Goal: Task Accomplishment & Management: Complete application form

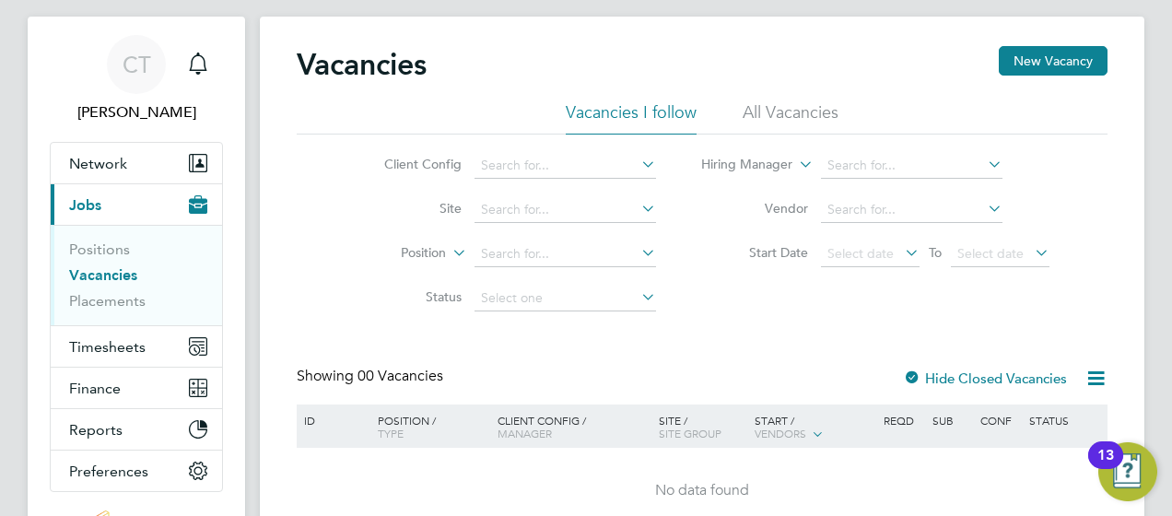
scroll to position [29, 0]
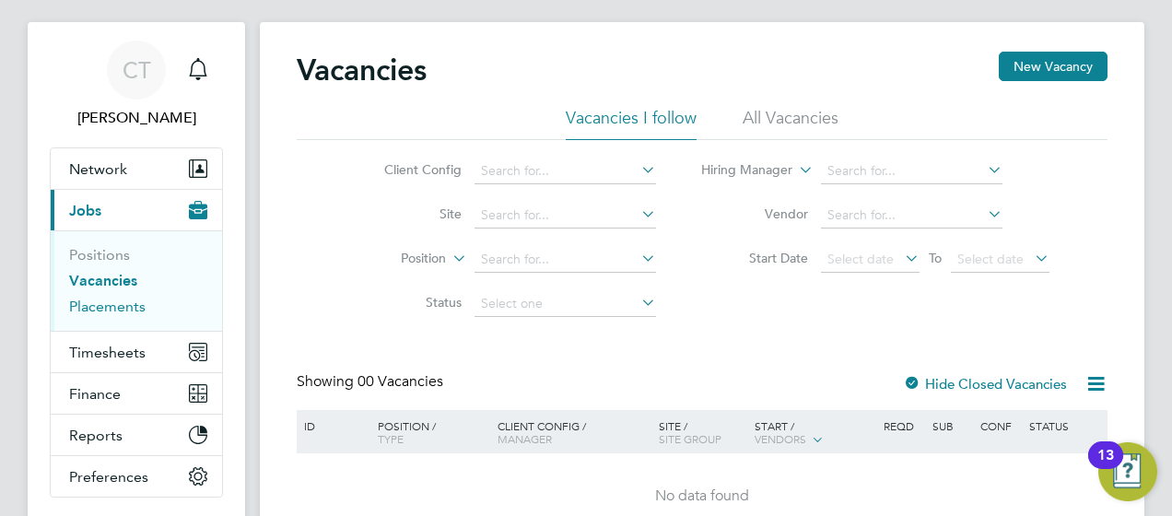
click at [125, 304] on link "Placements" at bounding box center [107, 307] width 77 height 18
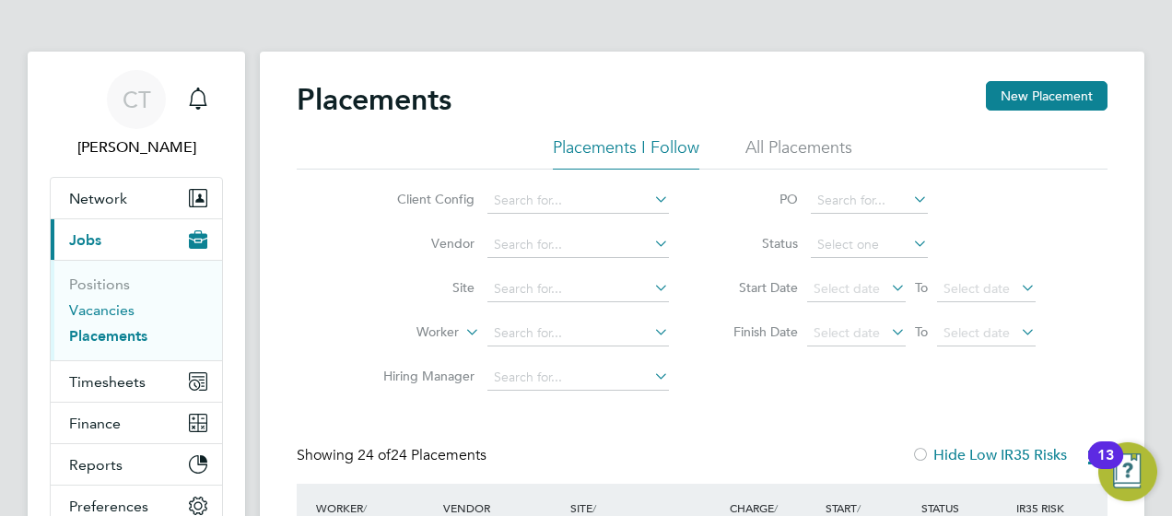
click at [114, 307] on link "Vacancies" at bounding box center [101, 310] width 65 height 18
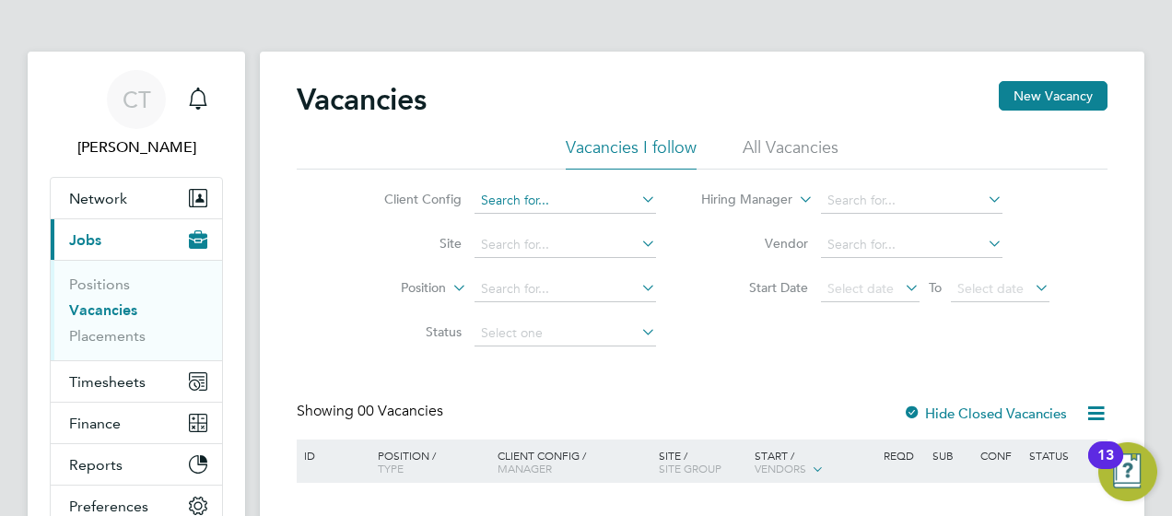
click at [516, 191] on input at bounding box center [566, 201] width 182 height 26
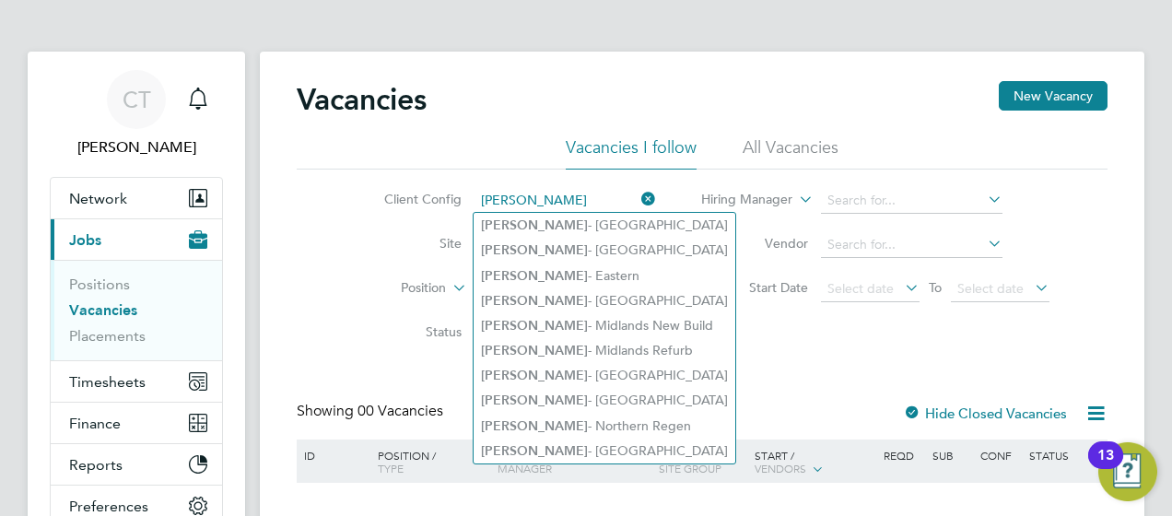
type input "[PERSON_NAME]"
click at [781, 150] on li "All Vacancies" at bounding box center [791, 152] width 96 height 33
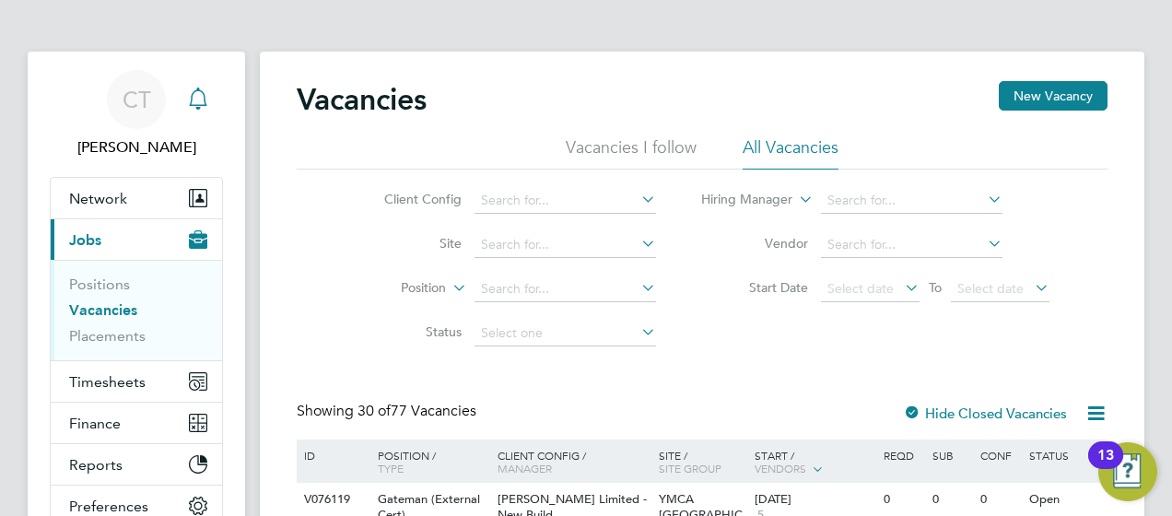
click at [201, 92] on icon "Main navigation" at bounding box center [198, 99] width 22 height 22
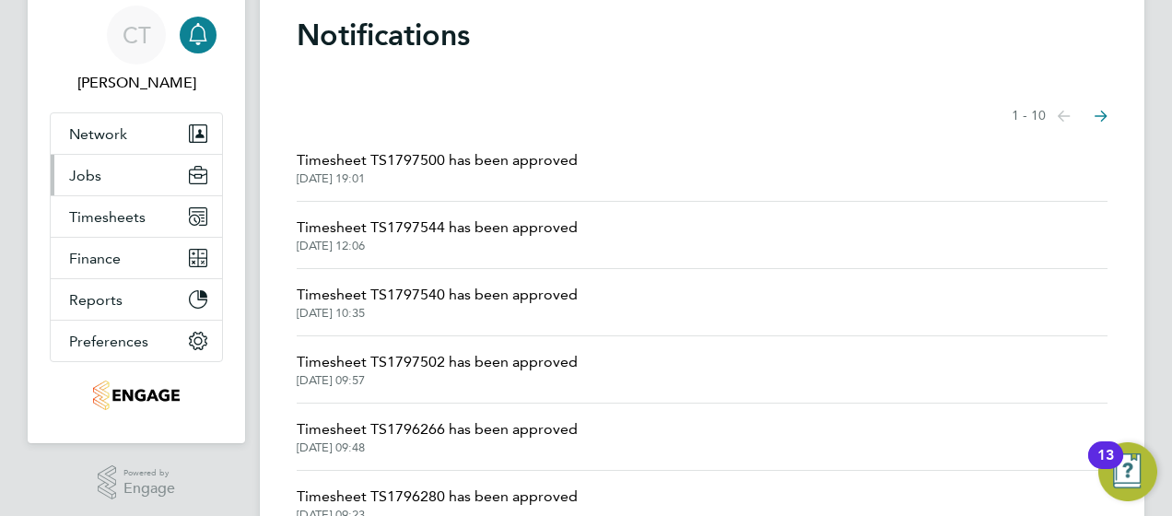
click at [131, 182] on button "Jobs" at bounding box center [136, 175] width 171 height 41
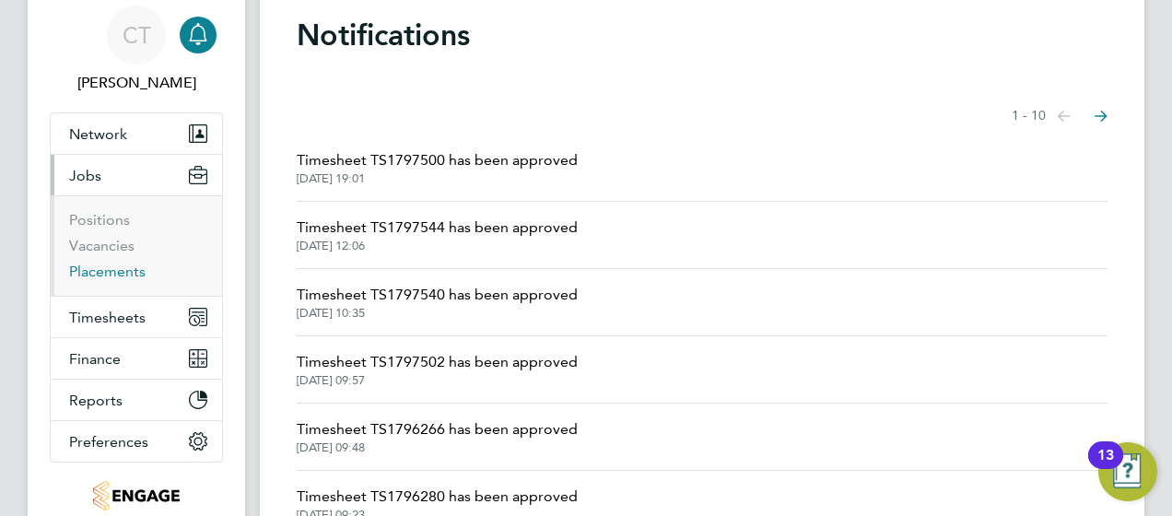
click at [122, 275] on link "Placements" at bounding box center [107, 272] width 77 height 18
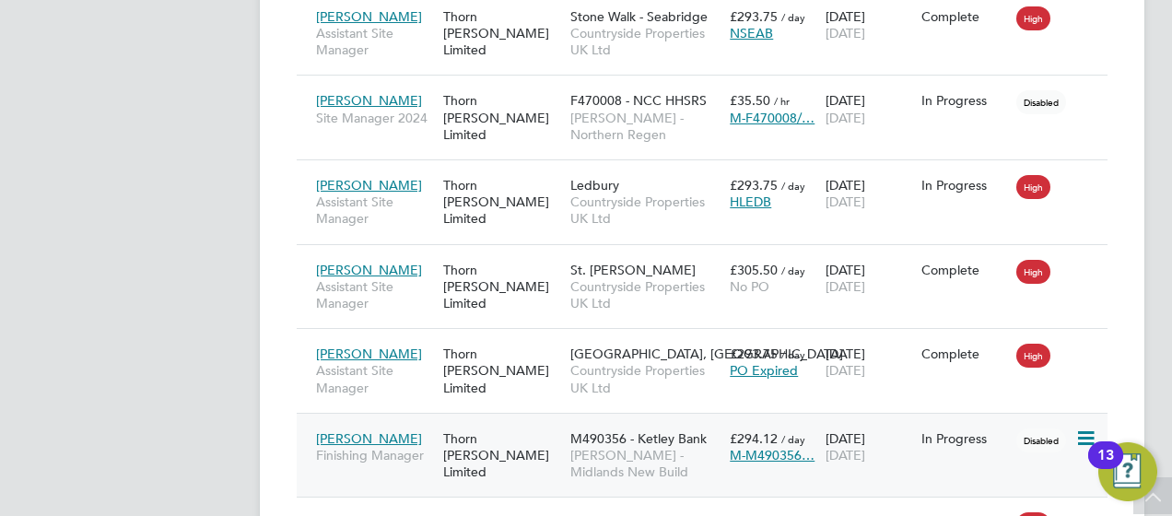
click at [470, 421] on div "Thorn [PERSON_NAME] Limited" at bounding box center [502, 455] width 127 height 69
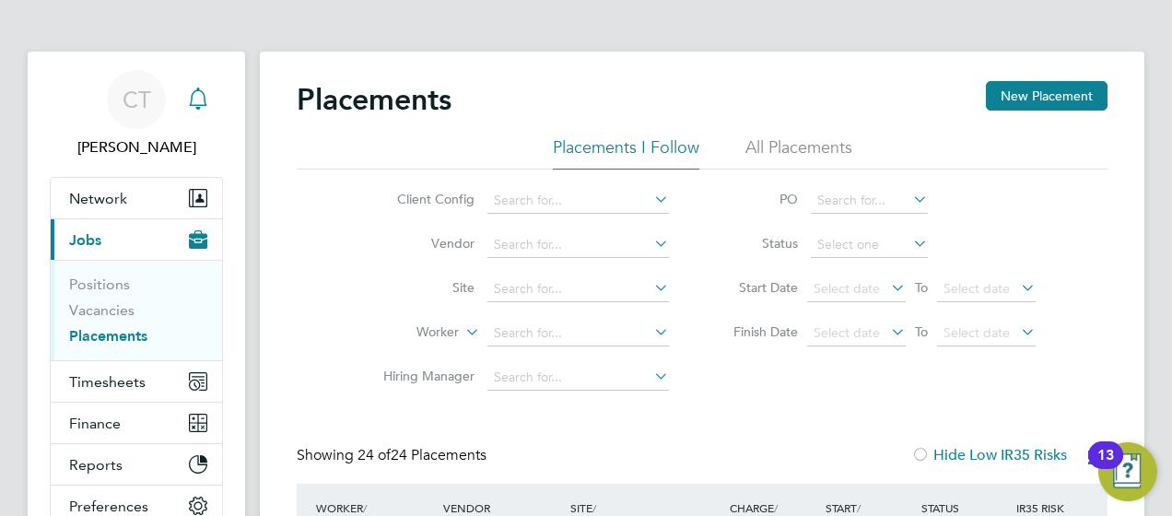
click at [182, 100] on div "Main navigation" at bounding box center [198, 99] width 37 height 37
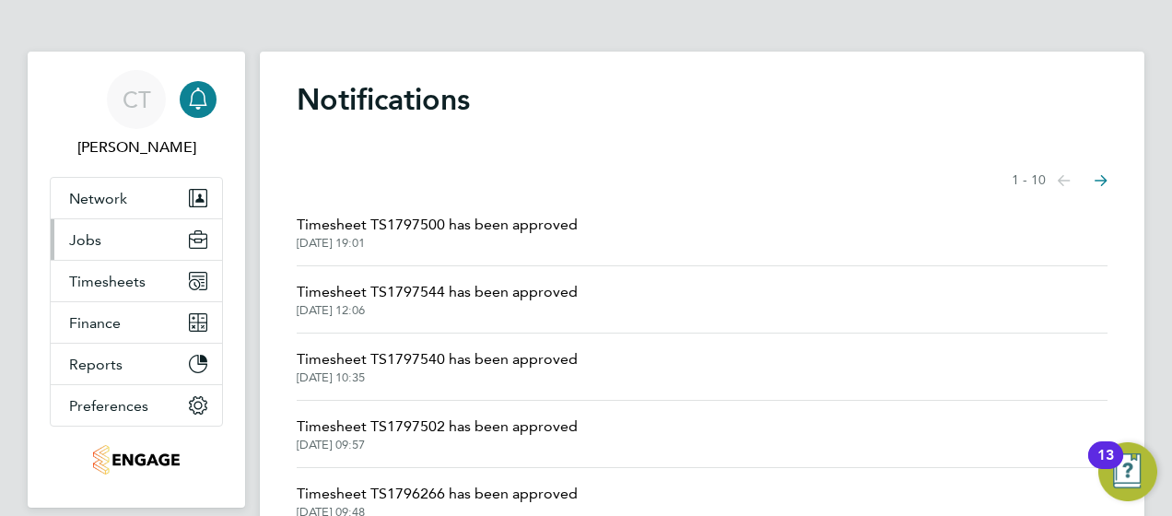
click at [142, 241] on button "Jobs" at bounding box center [136, 239] width 171 height 41
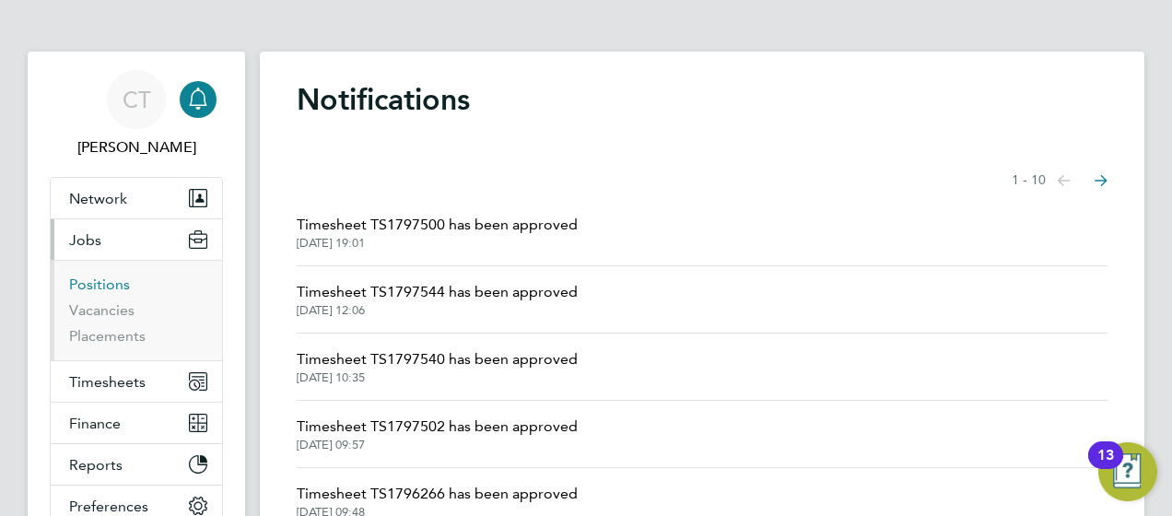
click at [101, 291] on link "Positions" at bounding box center [99, 285] width 61 height 18
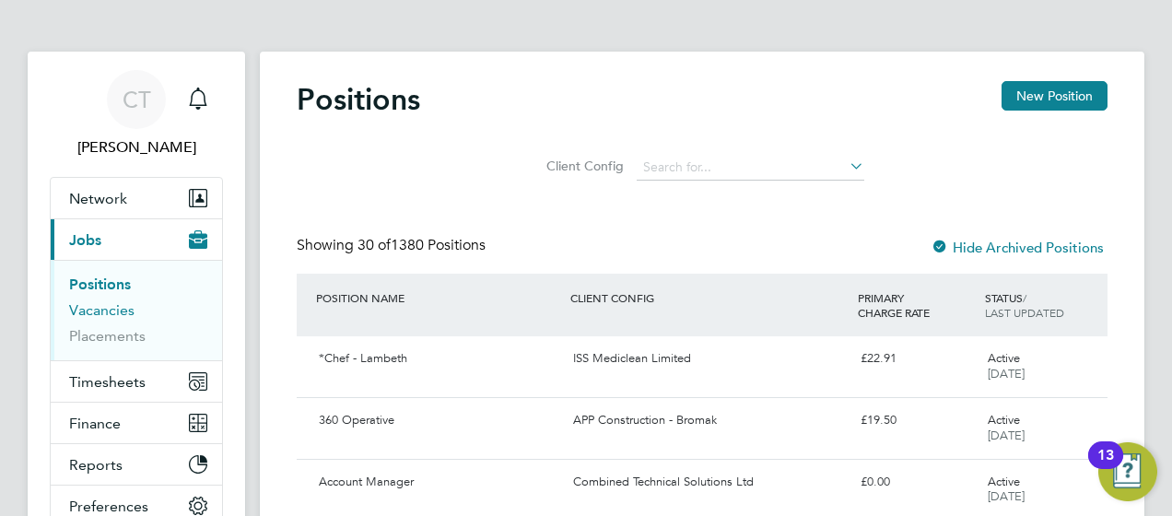
click at [105, 313] on link "Vacancies" at bounding box center [101, 310] width 65 height 18
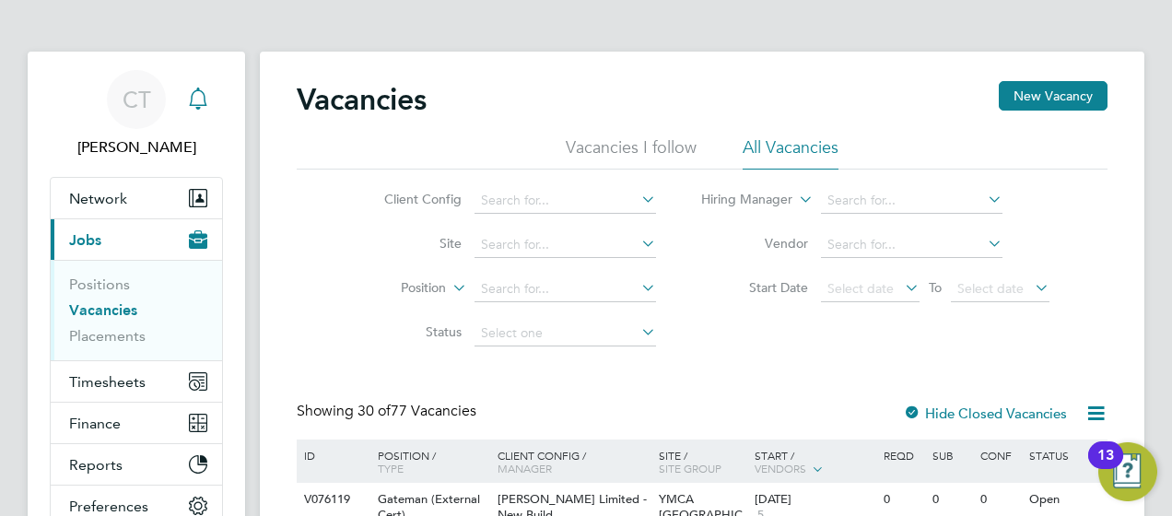
click at [199, 107] on icon "Main navigation" at bounding box center [197, 108] width 5 height 3
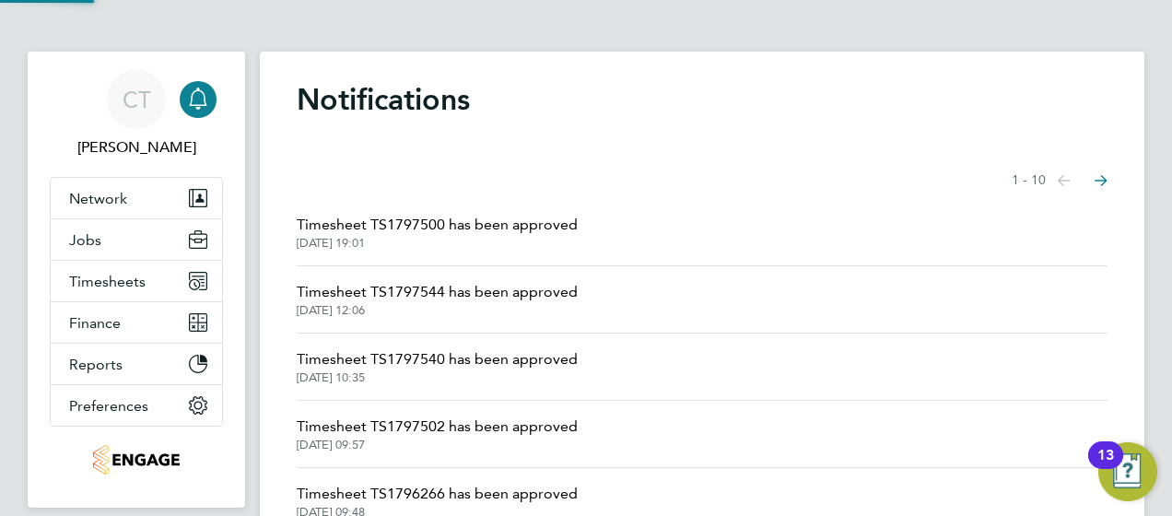
scroll to position [41, 0]
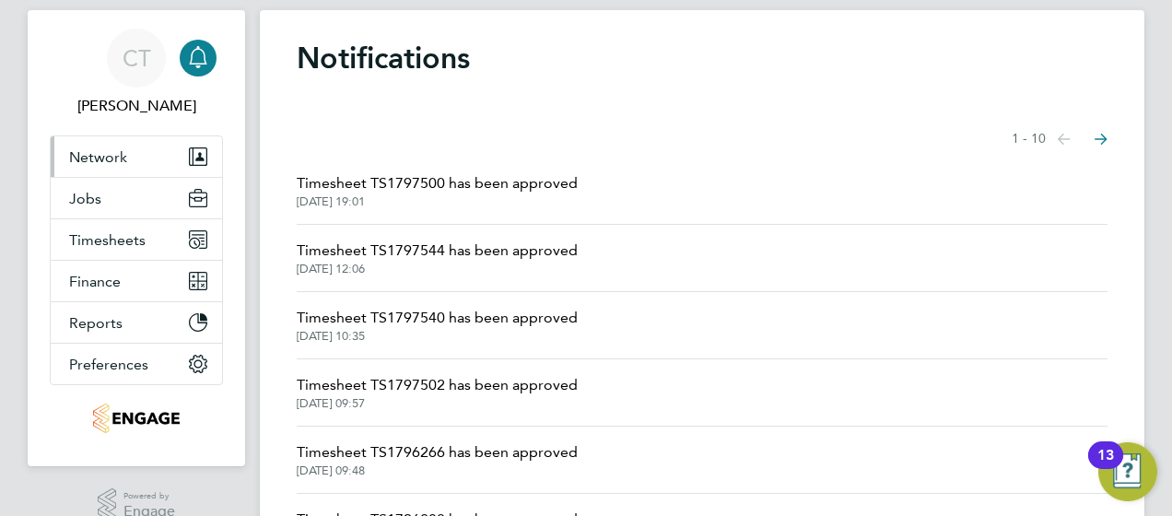
click at [138, 145] on button "Network" at bounding box center [136, 156] width 171 height 41
click at [173, 212] on button "Jobs" at bounding box center [136, 198] width 171 height 41
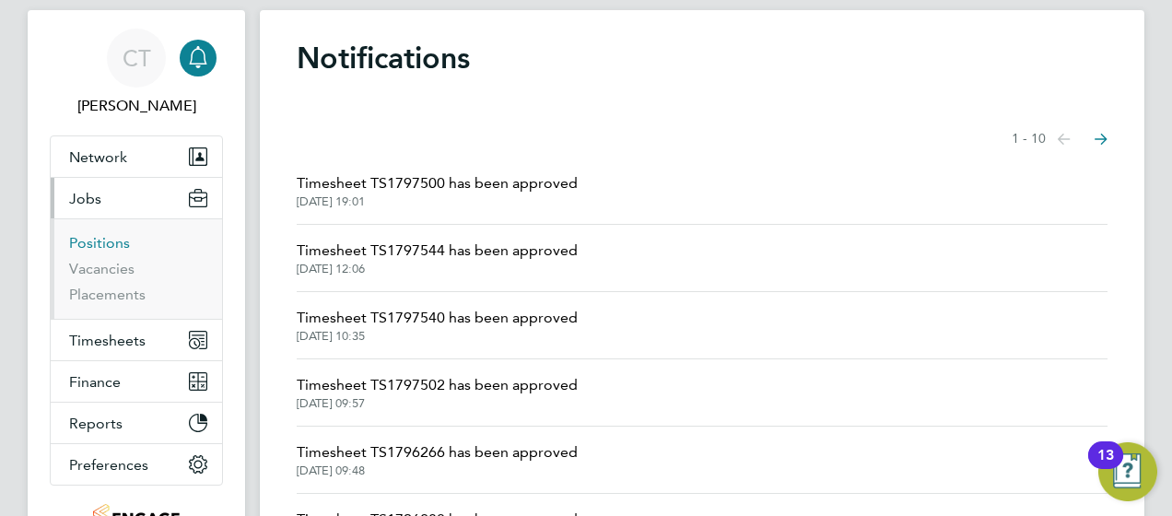
click at [86, 249] on link "Positions" at bounding box center [99, 243] width 61 height 18
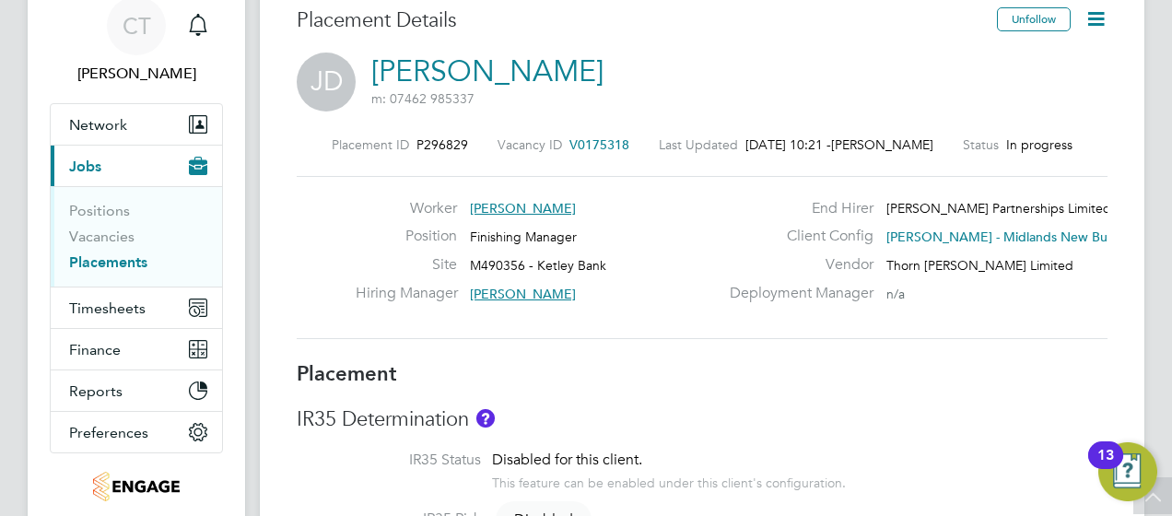
scroll to position [3, 0]
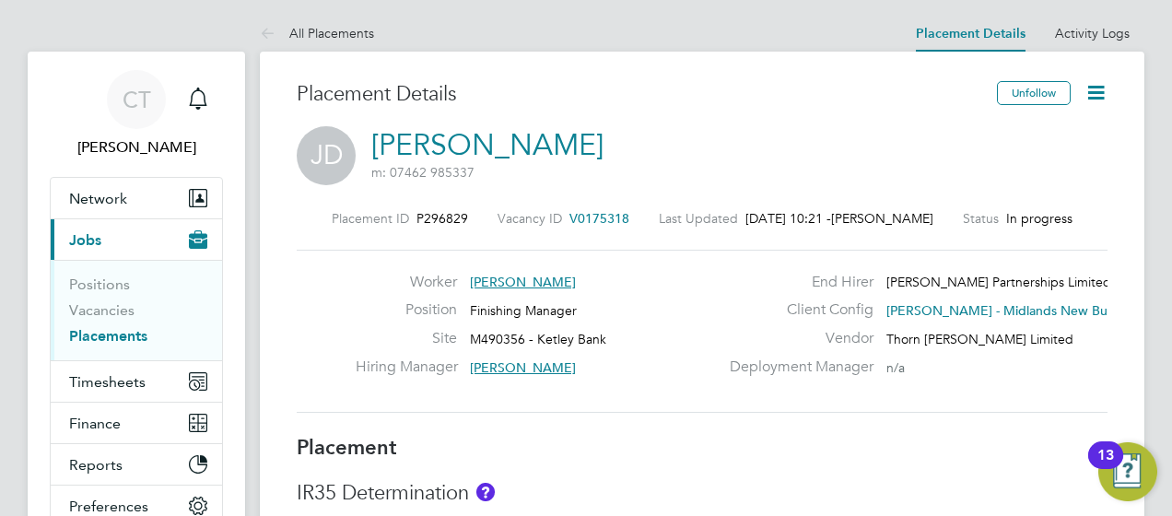
click at [607, 221] on span "V0175318" at bounding box center [600, 218] width 60 height 17
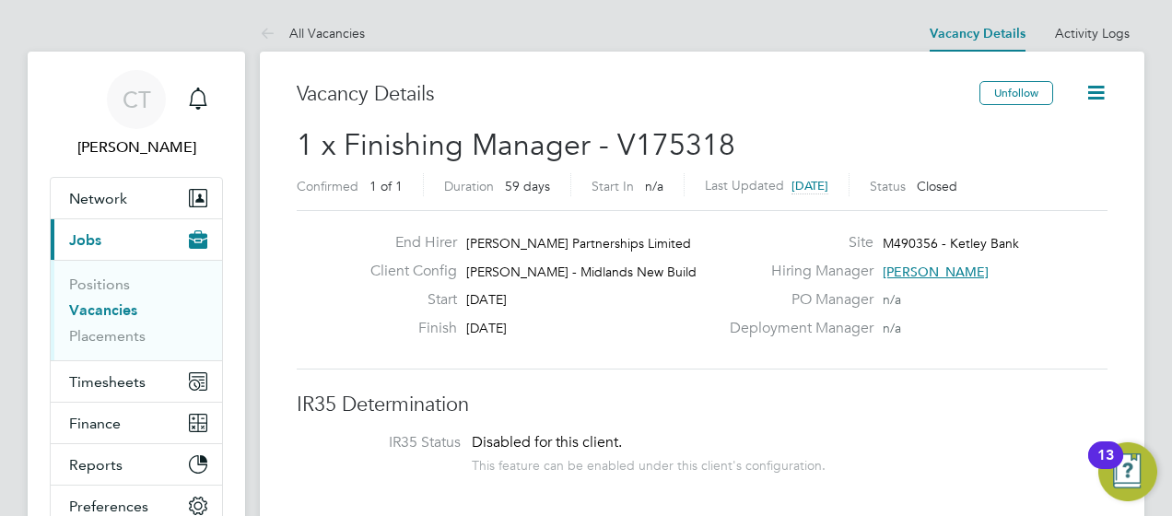
click at [115, 306] on link "Vacancies" at bounding box center [103, 310] width 68 height 18
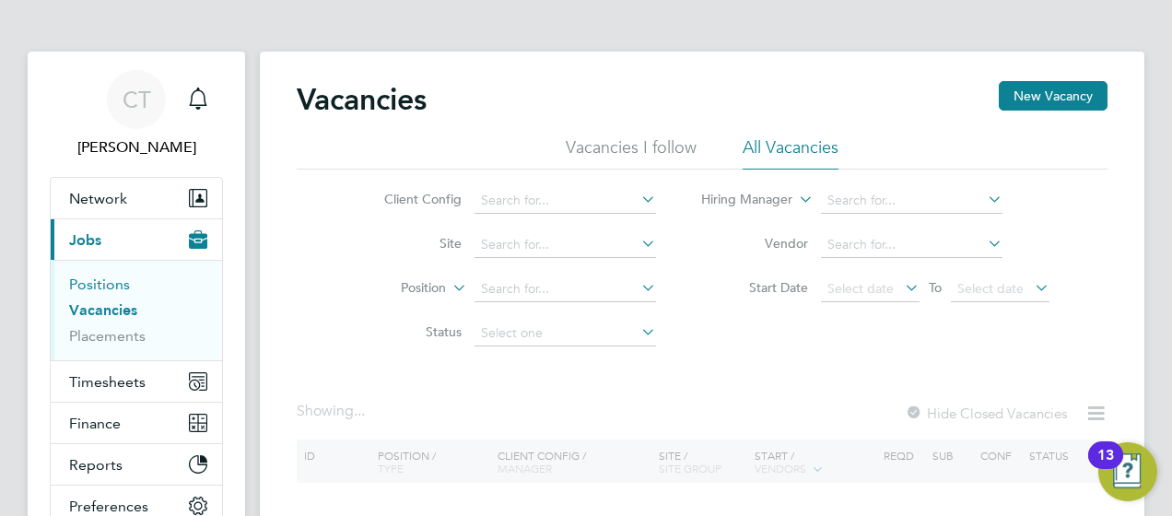
click at [91, 288] on link "Positions" at bounding box center [99, 285] width 61 height 18
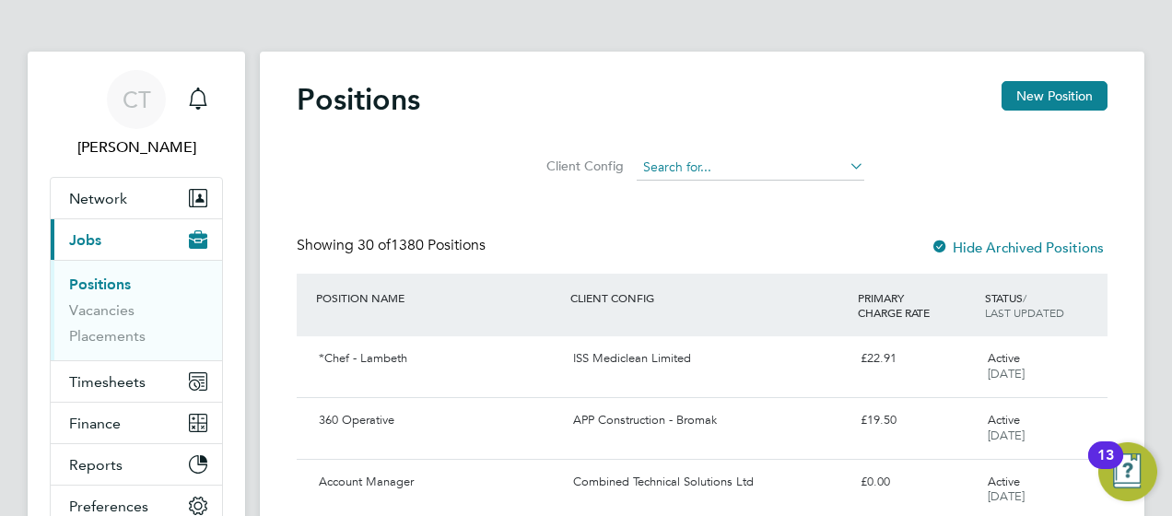
click at [743, 169] on input at bounding box center [751, 168] width 228 height 26
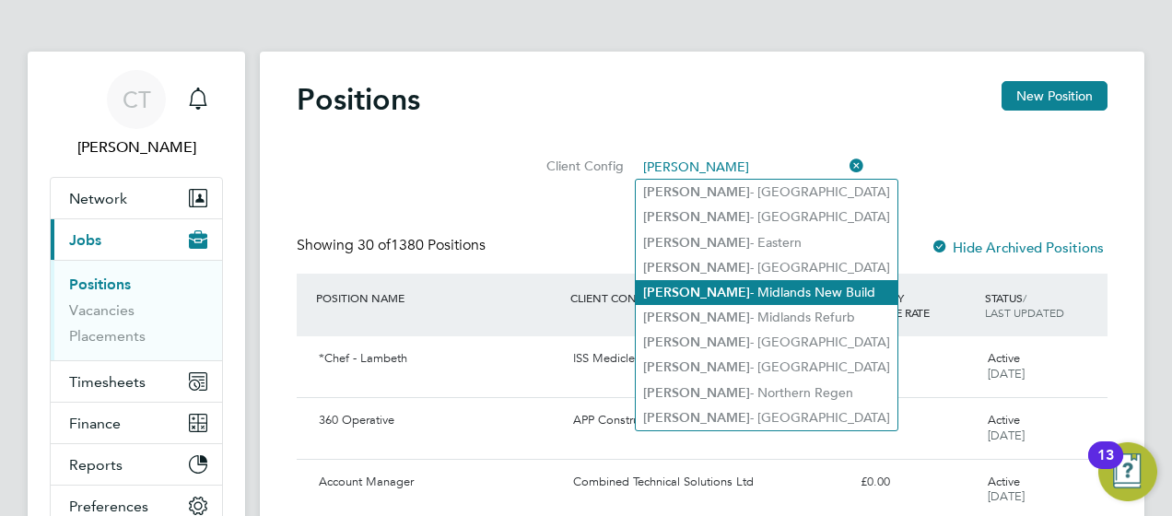
click at [783, 288] on li "[PERSON_NAME] - Midlands New Build" at bounding box center [767, 292] width 262 height 25
type input "[PERSON_NAME] - Midlands New Build"
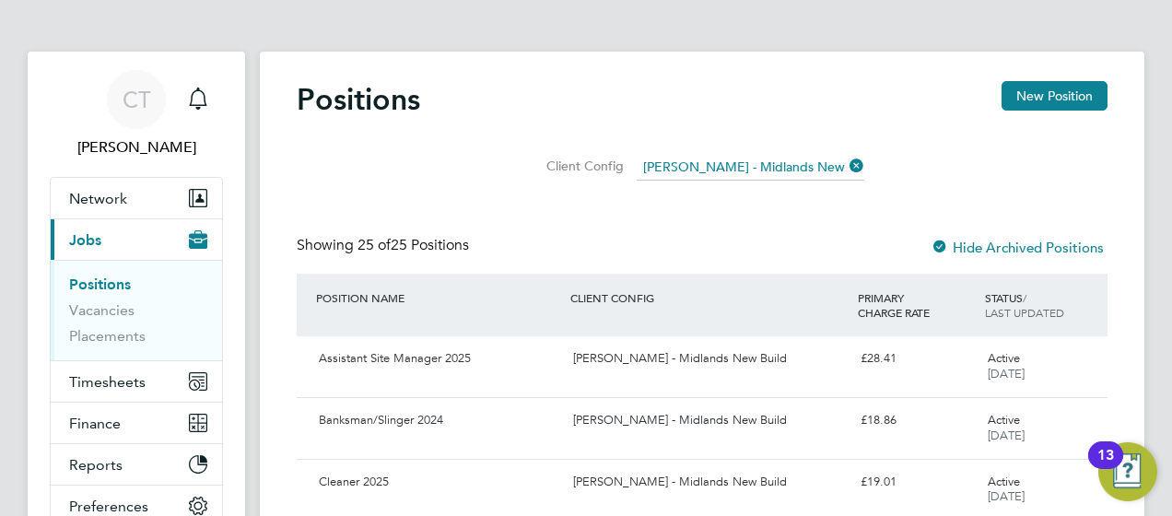
click at [111, 280] on link "Positions" at bounding box center [100, 285] width 62 height 18
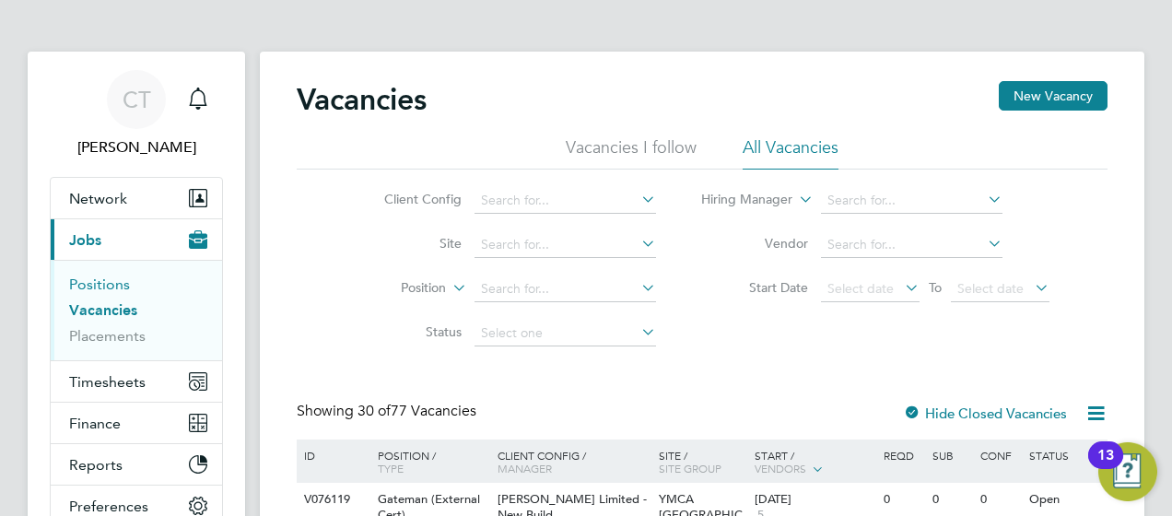
click at [90, 278] on link "Positions" at bounding box center [99, 285] width 61 height 18
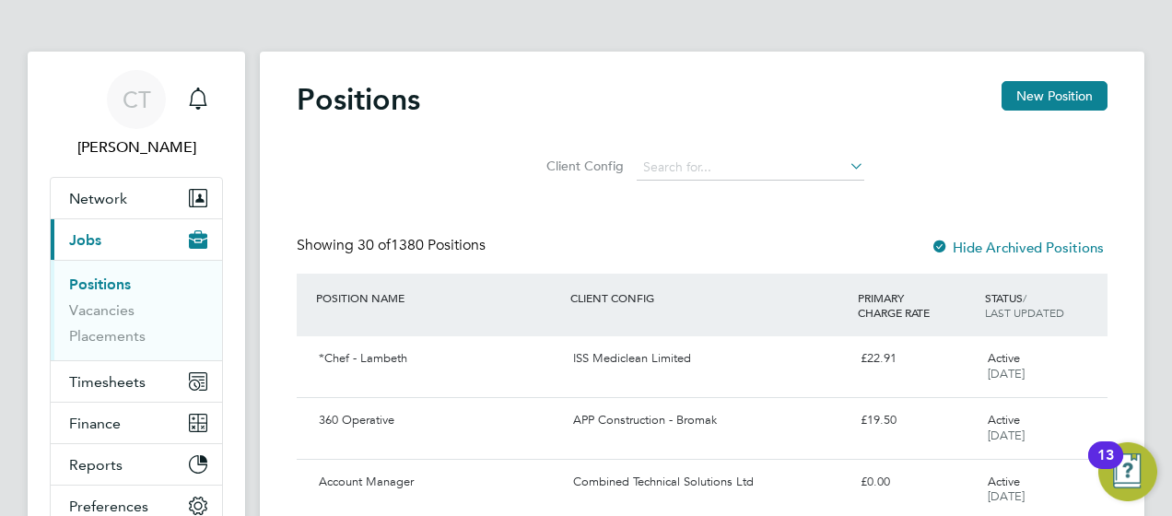
click at [734, 181] on li "Client Config" at bounding box center [703, 168] width 370 height 44
click at [656, 164] on input at bounding box center [751, 168] width 228 height 26
click at [724, 297] on li "[PERSON_NAME] - Midlands New Build" at bounding box center [767, 292] width 262 height 25
type input "[PERSON_NAME] - Midlands New Build"
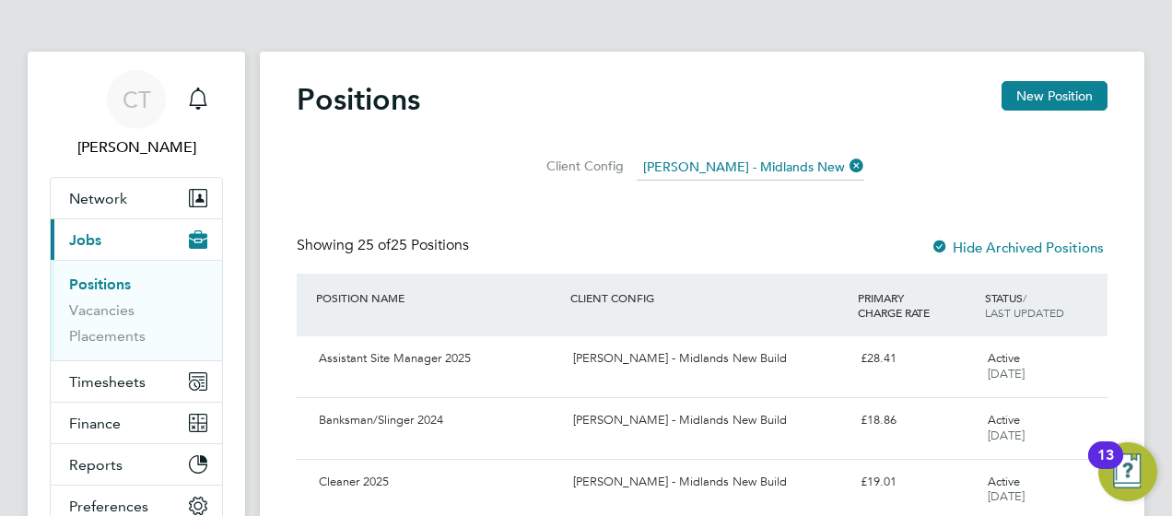
click at [1010, 326] on div "STATUS / LAST UPDATED" at bounding box center [1044, 305] width 127 height 48
click at [1004, 283] on div "STATUS / LAST UPDATED" at bounding box center [1044, 305] width 127 height 48
click at [1008, 317] on span "LAST UPDATED" at bounding box center [1024, 312] width 79 height 15
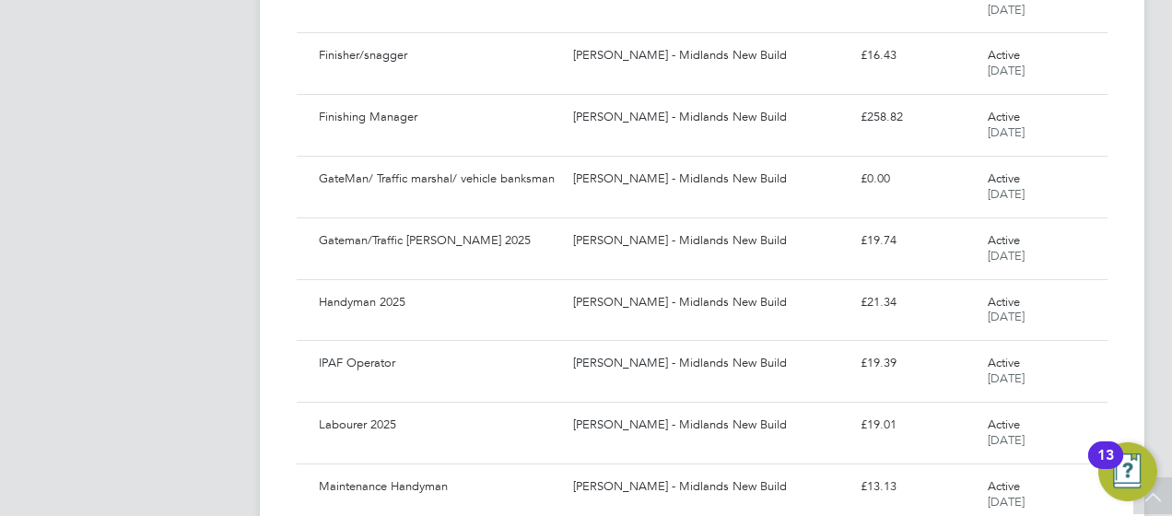
scroll to position [712, 0]
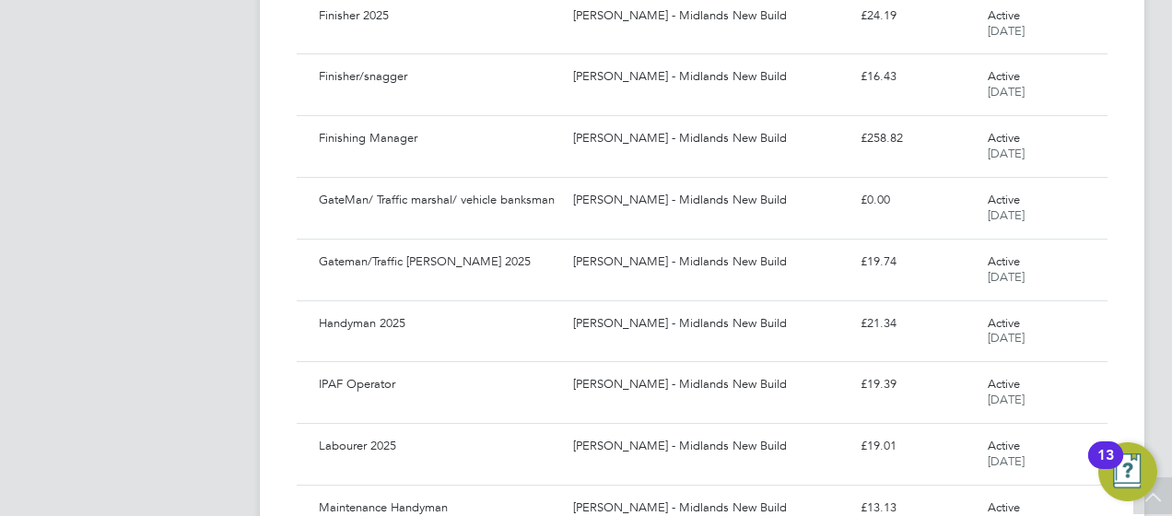
click at [240, 210] on app-navbar "CT Chloe Taquin Notifications Applications: Network Team Members Businesses Sit…" at bounding box center [137, 284] width 218 height 1890
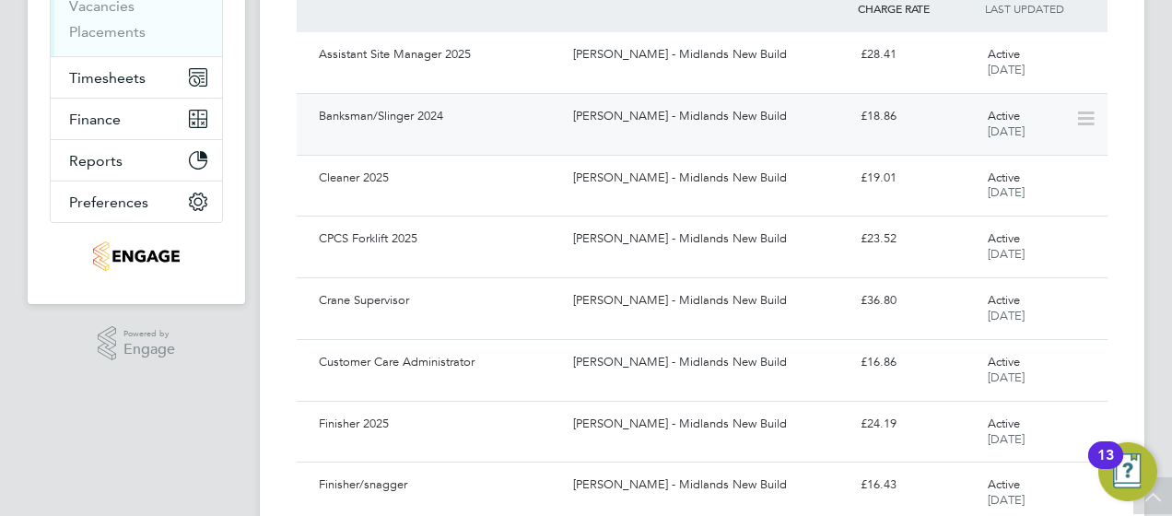
scroll to position [0, 0]
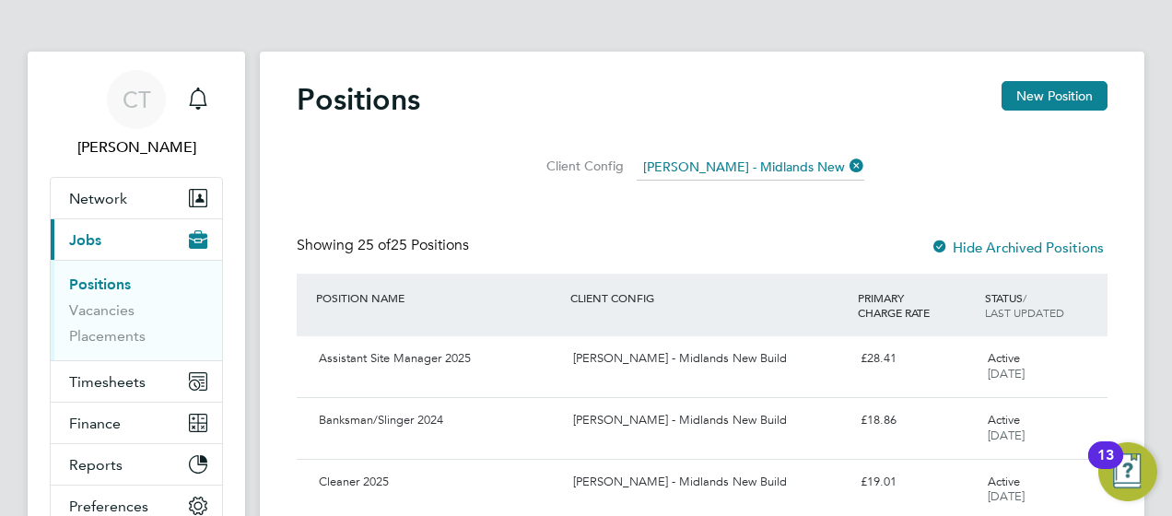
click at [119, 284] on link "Positions" at bounding box center [100, 285] width 62 height 18
click at [1058, 102] on button "New Position" at bounding box center [1055, 95] width 106 height 29
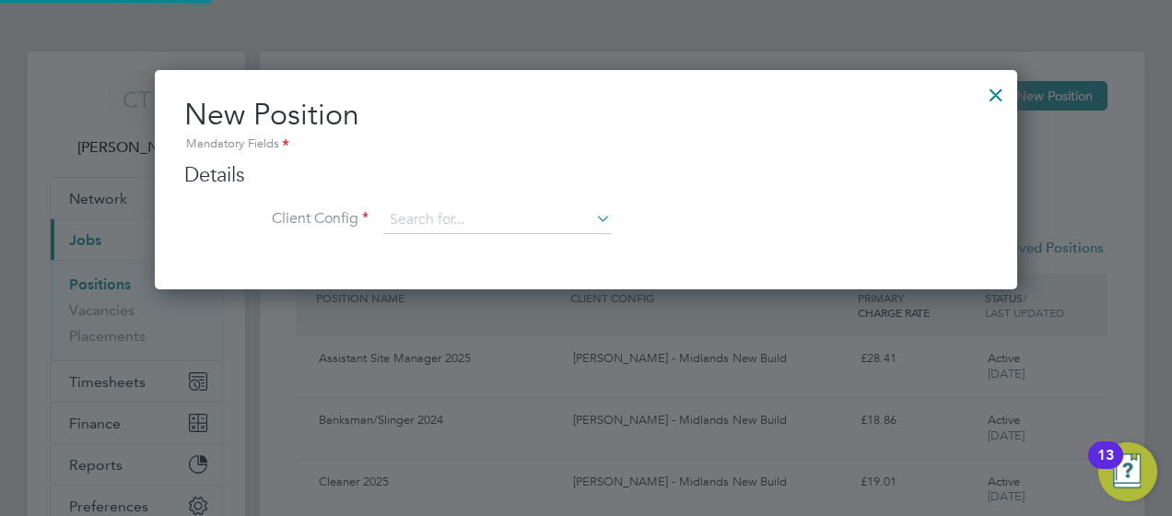
scroll to position [219, 863]
click at [423, 194] on ng-form "Details Client Config Name Description Skills / Qualifications The list will ap…" at bounding box center [586, 207] width 804 height 91
click at [446, 214] on input at bounding box center [497, 220] width 228 height 28
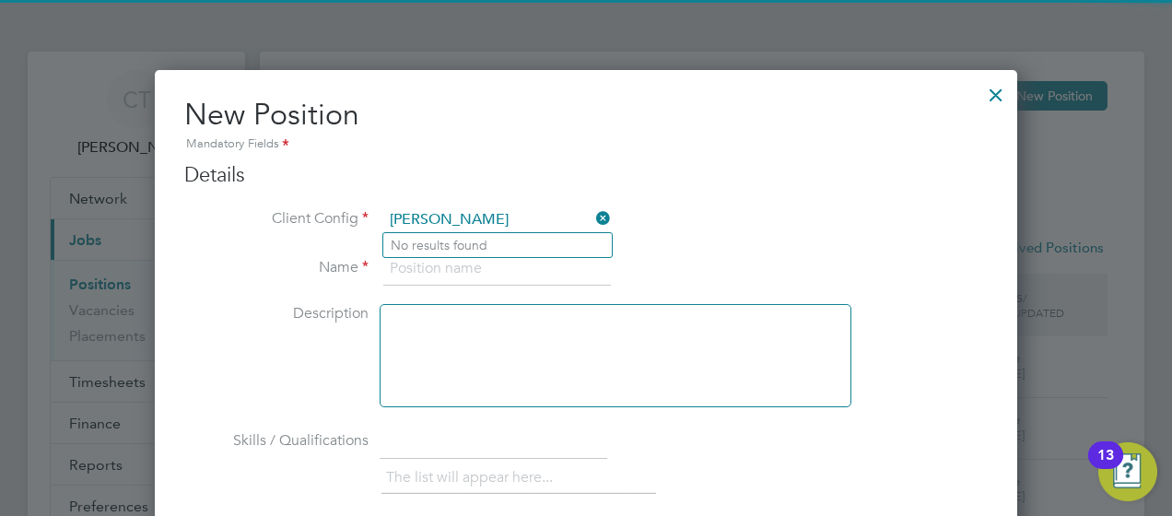
type input "[PERSON_NAME]"
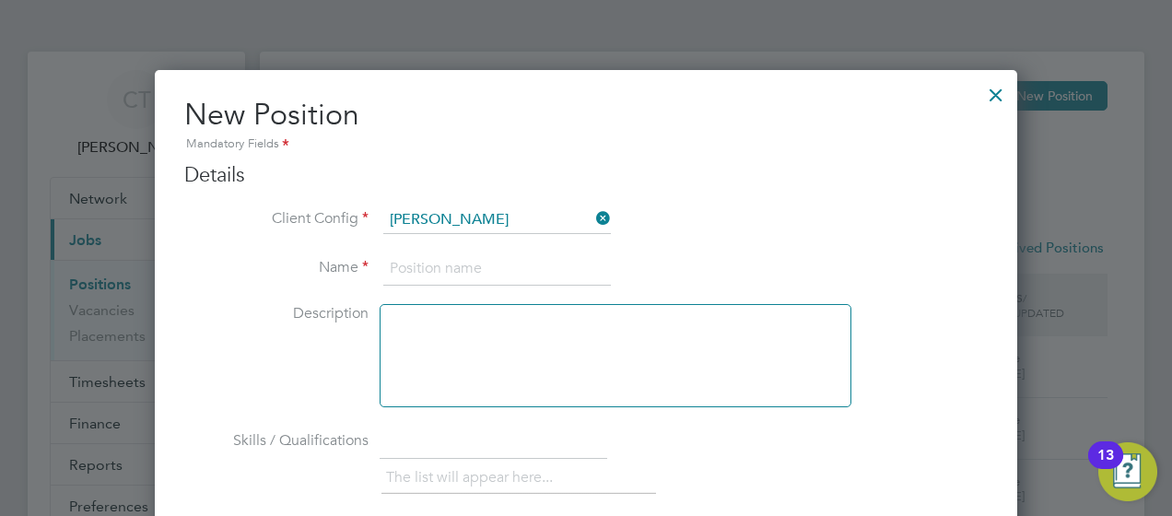
click at [699, 231] on li "Client Config lovell" at bounding box center [586, 229] width 804 height 46
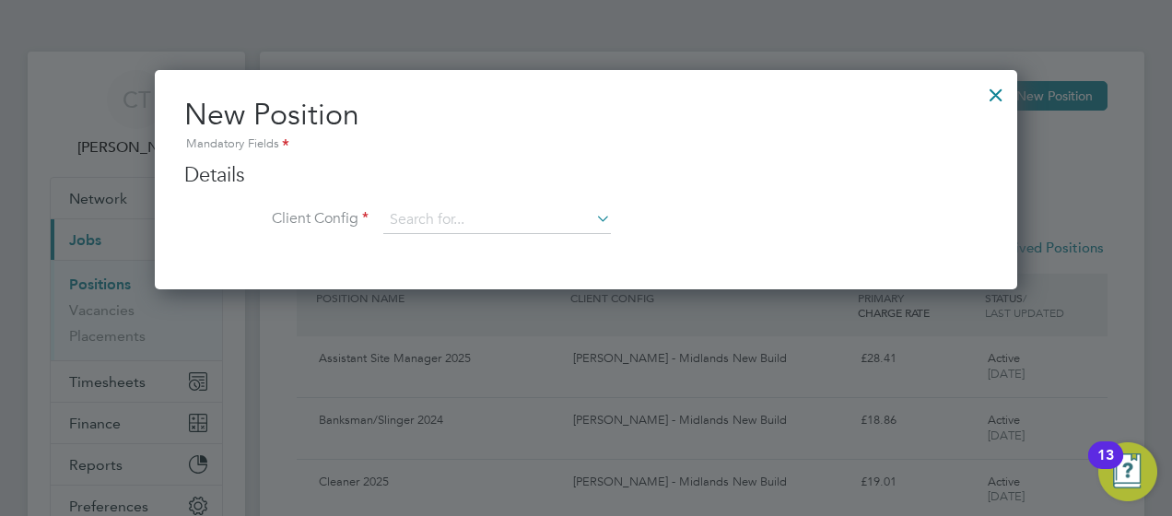
scroll to position [219, 863]
click at [451, 205] on ng-form "Details Client Config Name Description Skills / Qualifications The list will ap…" at bounding box center [586, 207] width 804 height 91
click at [459, 216] on input at bounding box center [497, 220] width 228 height 28
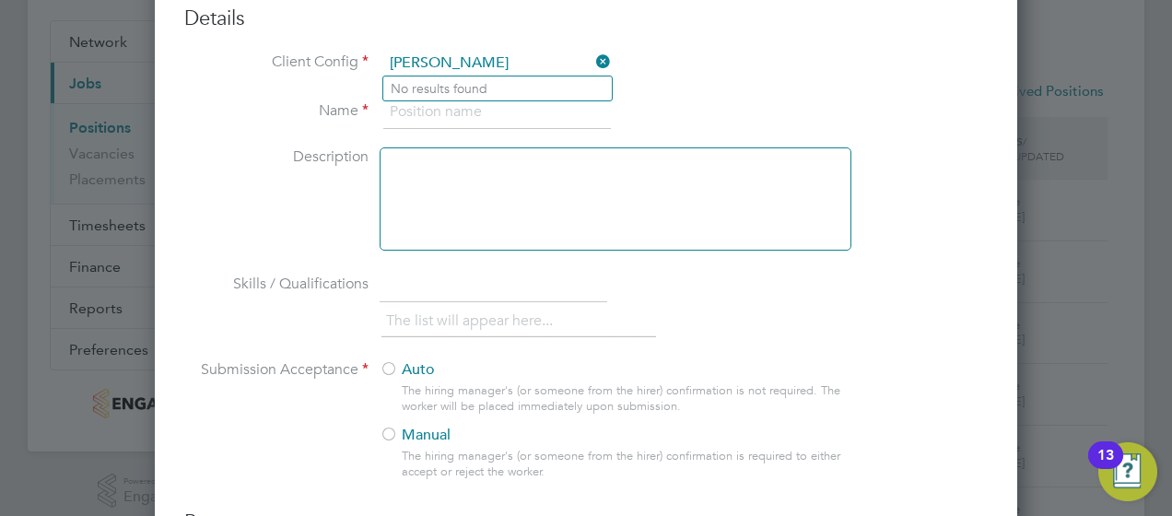
scroll to position [0, 0]
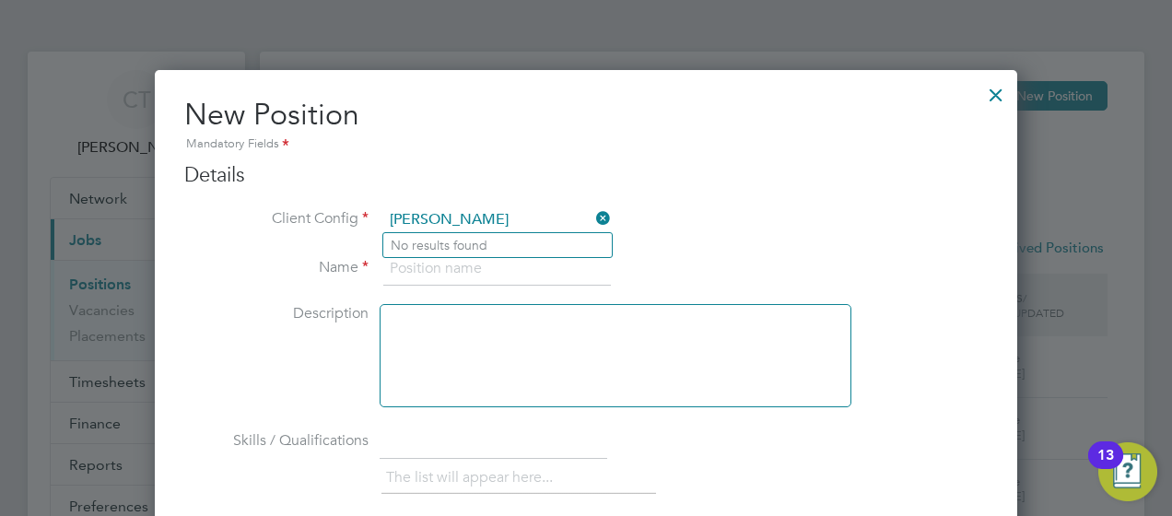
type input "[PERSON_NAME]"
click at [997, 90] on div at bounding box center [996, 90] width 33 height 33
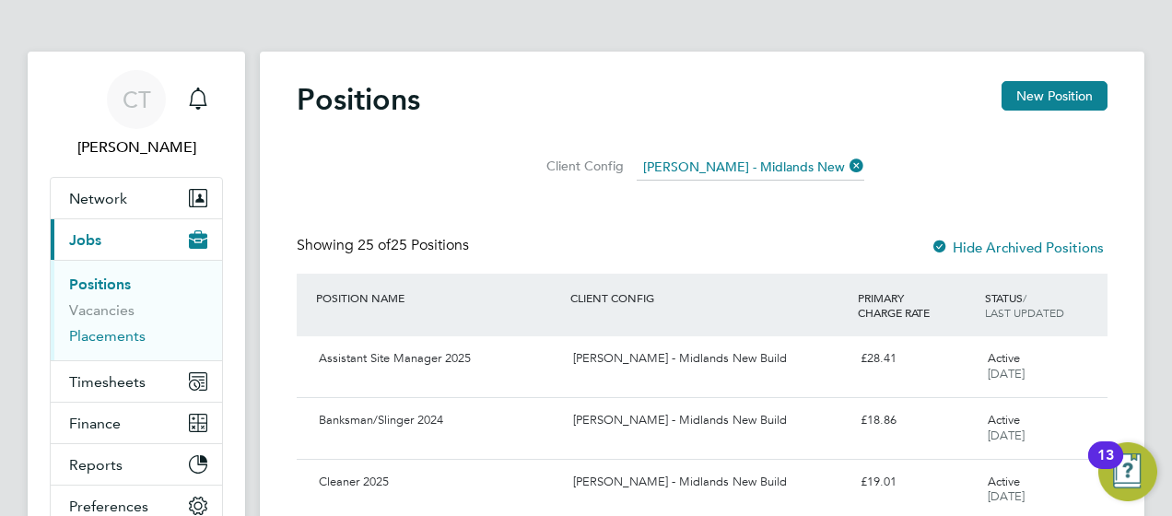
click at [116, 342] on link "Placements" at bounding box center [107, 336] width 77 height 18
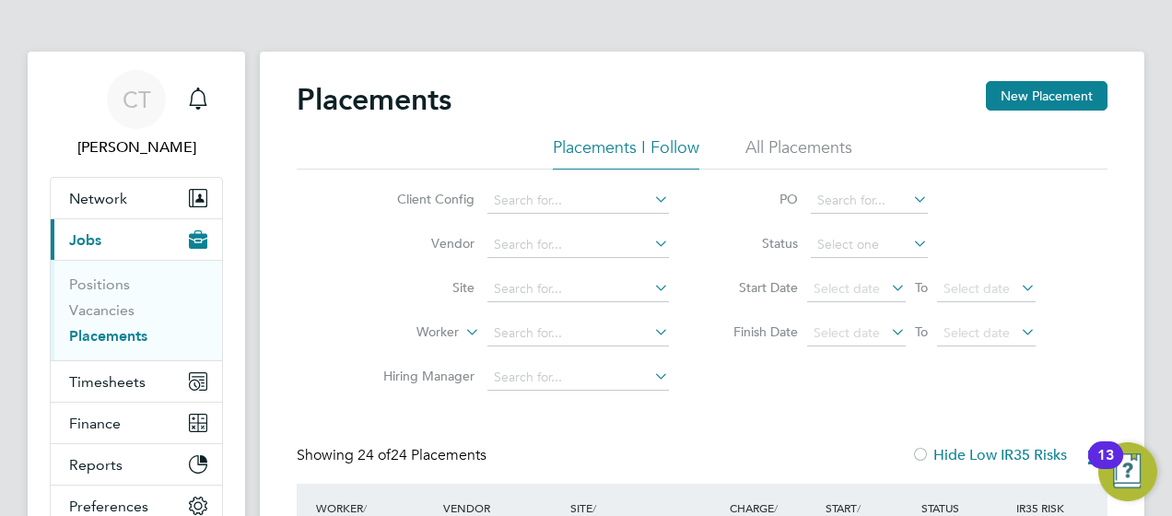
scroll to position [70, 159]
